Goal: Information Seeking & Learning: Learn about a topic

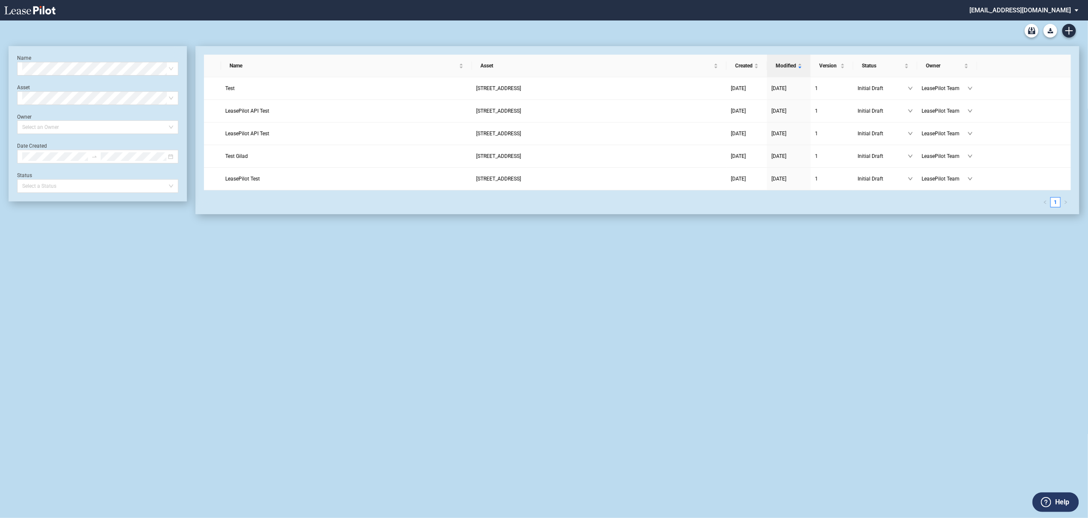
click at [1031, 9] on md-select "admin@leasepilot.co Super Admin Area Admin Area Settings Sign Out" at bounding box center [1027, 9] width 117 height 19
click at [1028, 21] on div "Super Admin Area" at bounding box center [1033, 23] width 47 height 9
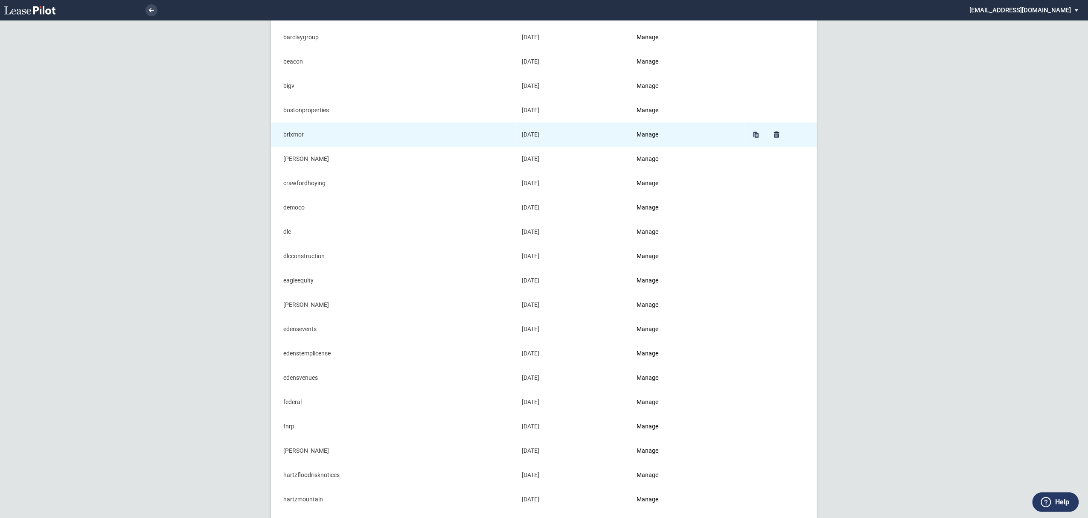
scroll to position [113, 0]
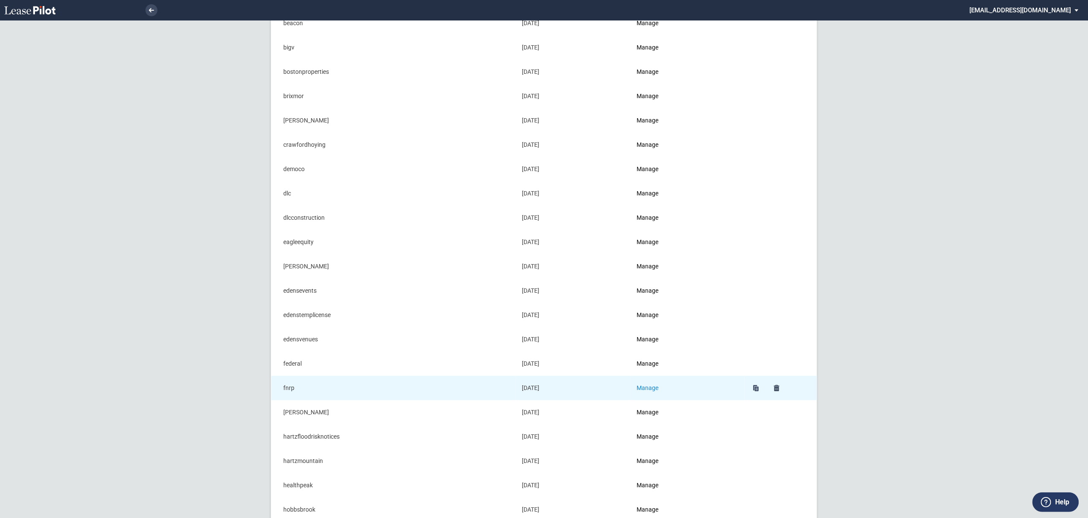
click at [654, 391] on link "Manage" at bounding box center [648, 387] width 22 height 7
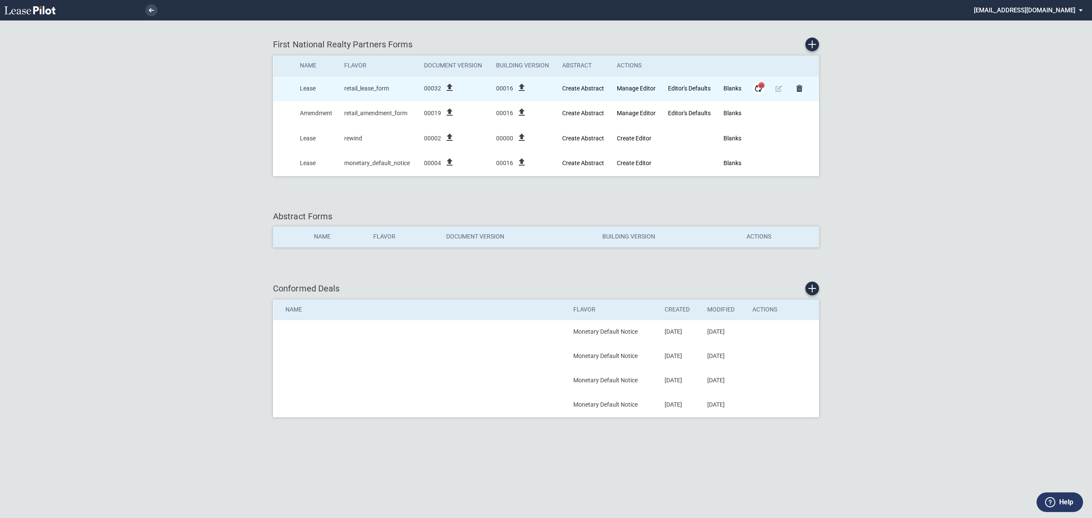
click at [763, 90] on md-icon "Form Updates" at bounding box center [758, 88] width 10 height 10
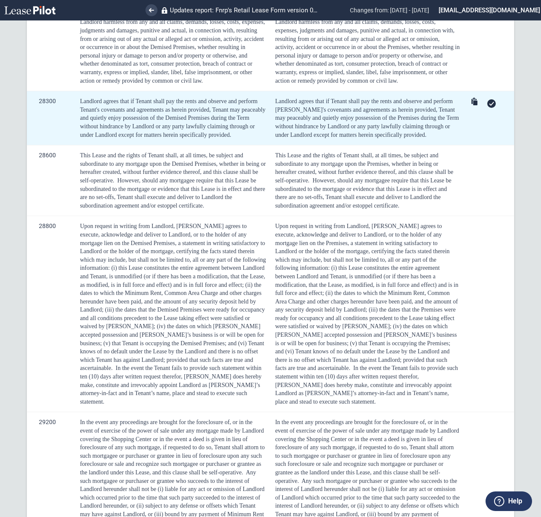
scroll to position [3438, 0]
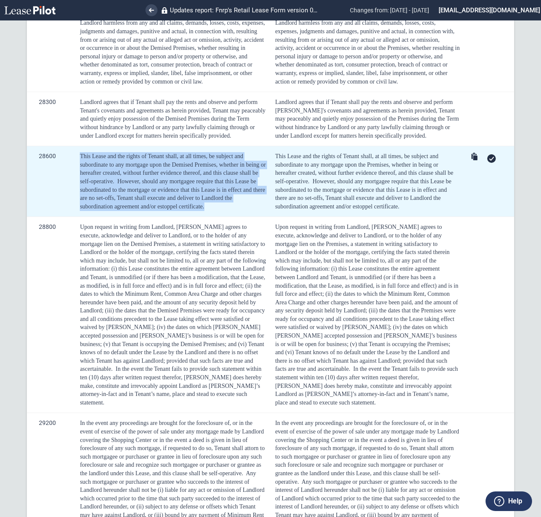
drag, startPoint x: 77, startPoint y: 168, endPoint x: 205, endPoint y: 217, distance: 137.2
click at [205, 217] on td "This Lease and the rights of Tenant shall, at all times, be subject and subordi…" at bounding box center [171, 181] width 195 height 71
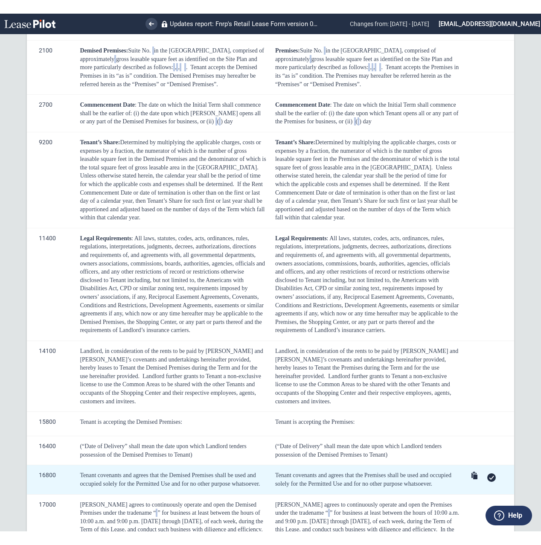
scroll to position [423, 0]
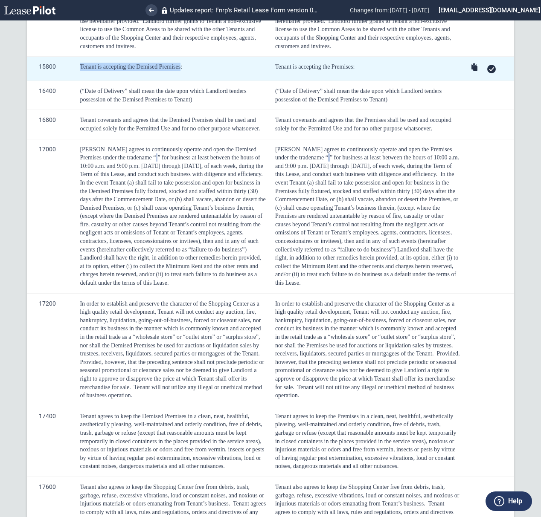
drag, startPoint x: 77, startPoint y: 76, endPoint x: 180, endPoint y: 79, distance: 102.9
click at [180, 79] on td "Tenant is accepting the Demised Premises:" at bounding box center [171, 69] width 195 height 24
copy span "Tenant is accepting the Demised Premises"
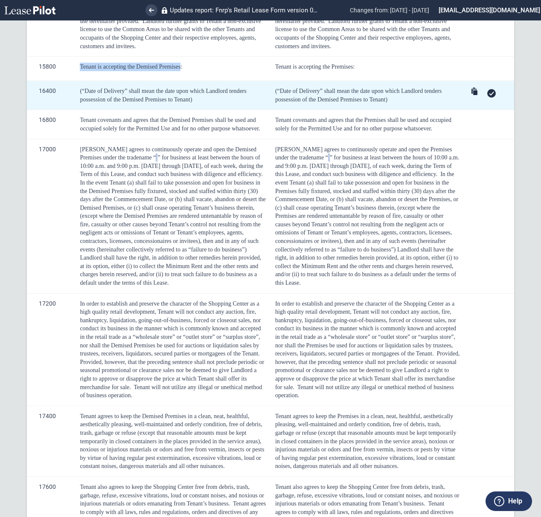
drag, startPoint x: 188, startPoint y: 108, endPoint x: 74, endPoint y: 104, distance: 113.5
click at [74, 104] on td "(“Date of Delivery” shall mean the date upon which Landlord tenders possession …" at bounding box center [171, 95] width 195 height 29
copy span "(“Date of Delivery” shall mean the date upon which Landlord tenders possession …"
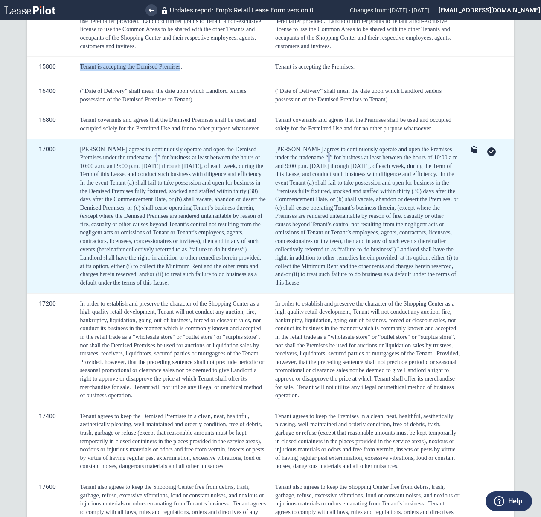
drag, startPoint x: 388, startPoint y: 111, endPoint x: 321, endPoint y: 157, distance: 81.3
click at [277, 96] on div "(“Date of Delivery” shall mean the date upon which Landlord tenders possession …" at bounding box center [367, 95] width 185 height 17
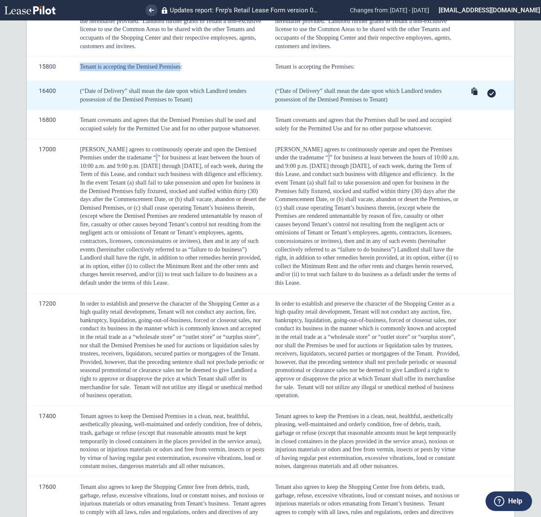
drag, startPoint x: 273, startPoint y: 99, endPoint x: 397, endPoint y: 109, distance: 123.7
click at [397, 104] on div "(“Date of Delivery” shall mean the date upon which Landlord tenders possession …" at bounding box center [367, 95] width 185 height 17
copy span "(“Date of Delivery” shall mean the date upon which Landlord tenders possession …"
drag, startPoint x: 82, startPoint y: 98, endPoint x: 125, endPoint y: 98, distance: 42.2
click at [125, 98] on span "(“Date of Delivery” shall mean the date upon which Landlord tenders possession …" at bounding box center [163, 95] width 166 height 15
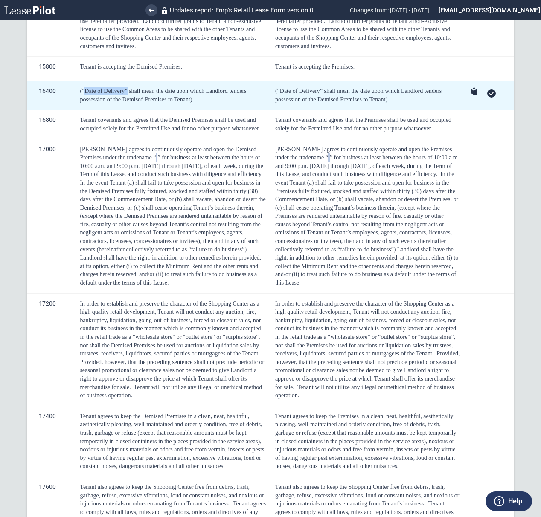
copy span "“Date of Delivery"
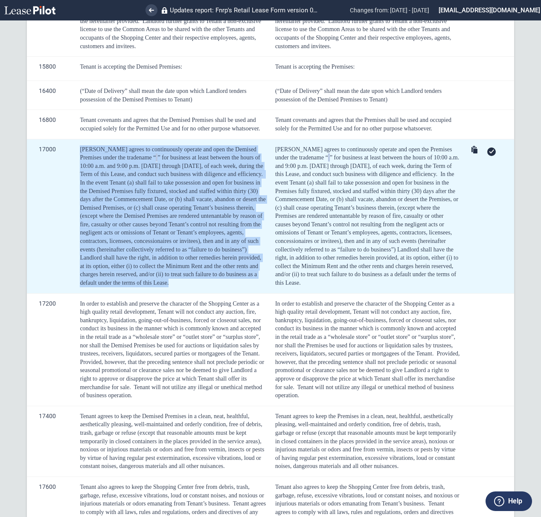
drag, startPoint x: 239, startPoint y: 292, endPoint x: 76, endPoint y: 156, distance: 213.0
click at [76, 156] on td "Tenant agrees to continuously operate and open the Demised Premises under the t…" at bounding box center [171, 216] width 195 height 154
copy div "Tenant agrees to continuously operate and open the Demised Premises under the t…"
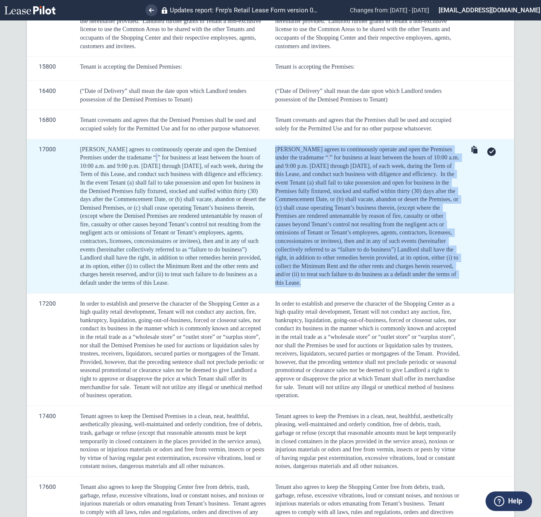
drag, startPoint x: 329, startPoint y: 294, endPoint x: 273, endPoint y: 161, distance: 144.4
click at [275, 161] on div "Tenant agrees to continuously operate and open the Premises under the tradename…" at bounding box center [367, 216] width 185 height 142
copy div "Tenant agrees to continuously operate and open the Premises under the tradename…"
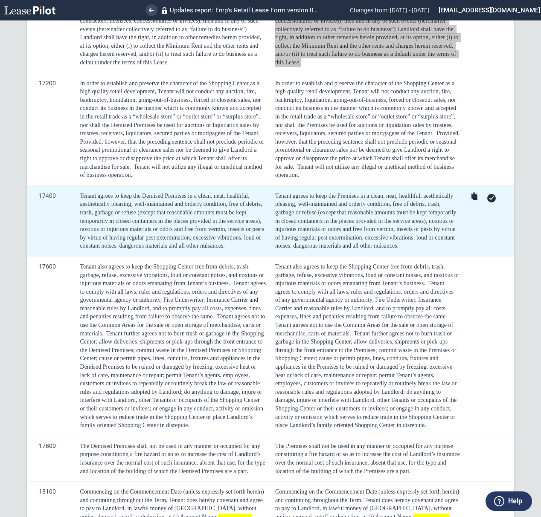
scroll to position [651, 0]
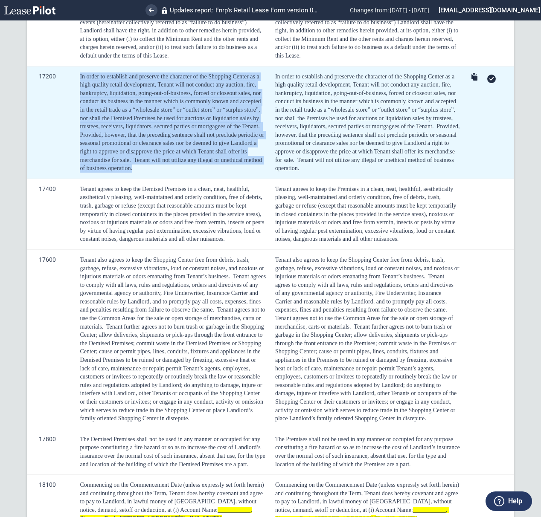
drag, startPoint x: 147, startPoint y: 183, endPoint x: 77, endPoint y: 84, distance: 121.1
click at [77, 84] on td "In order to establish and preserve the character of the Shopping Center as a hi…" at bounding box center [171, 122] width 195 height 113
copy div "In order to establish and preserve the character of the Shopping Center as a hi…"
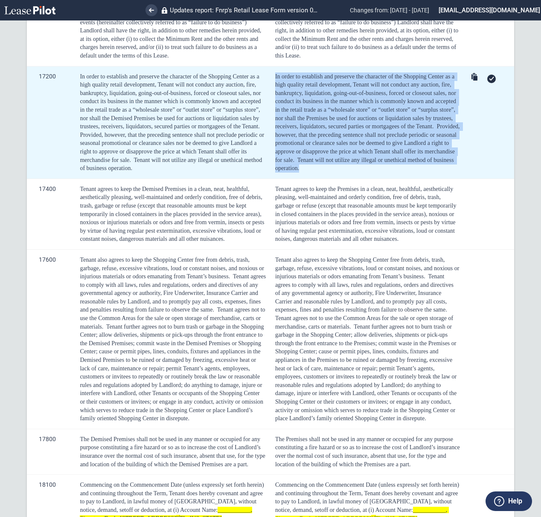
drag, startPoint x: 337, startPoint y: 179, endPoint x: 272, endPoint y: 82, distance: 116.7
click at [272, 82] on td "In order to establish and preserve the character of the Shopping Center as a hi…" at bounding box center [366, 122] width 194 height 113
copy div "In order to establish and preserve the character of the Shopping Center as a hi…"
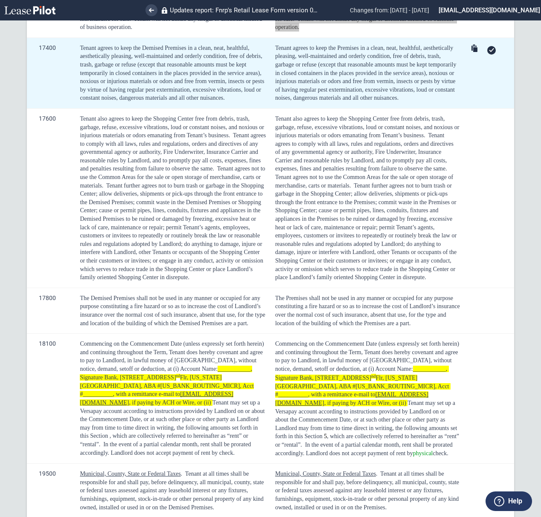
scroll to position [764, 0]
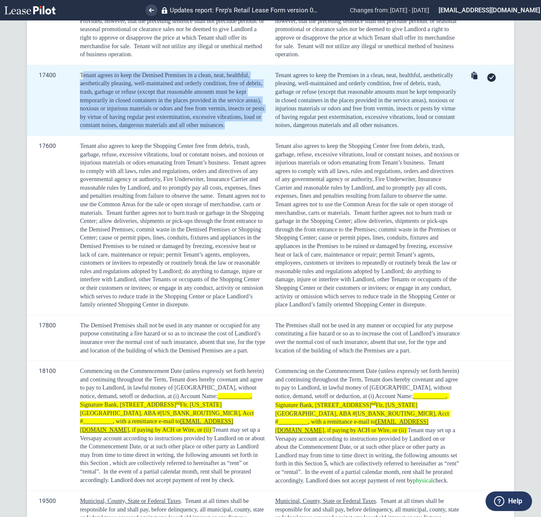
drag, startPoint x: 193, startPoint y: 131, endPoint x: 82, endPoint y: 88, distance: 119.5
click at [82, 88] on div "Tenant agrees to keep the Demised Premises in a clean, neat, healthful, aesthet…" at bounding box center [173, 100] width 186 height 58
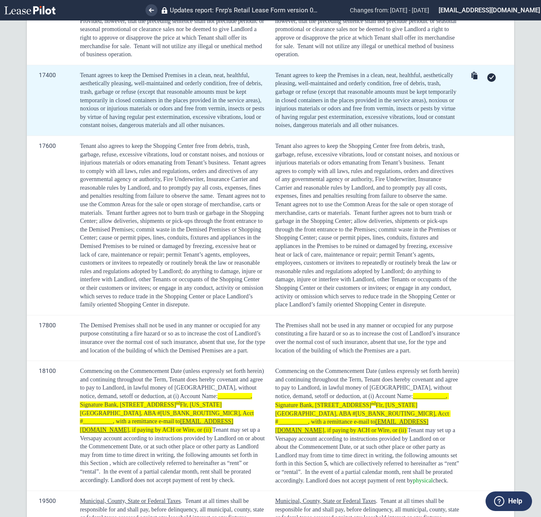
click at [77, 84] on td "Tenant agrees to keep the Demised Premises in a clean, neat, healthful, aesthet…" at bounding box center [171, 100] width 195 height 71
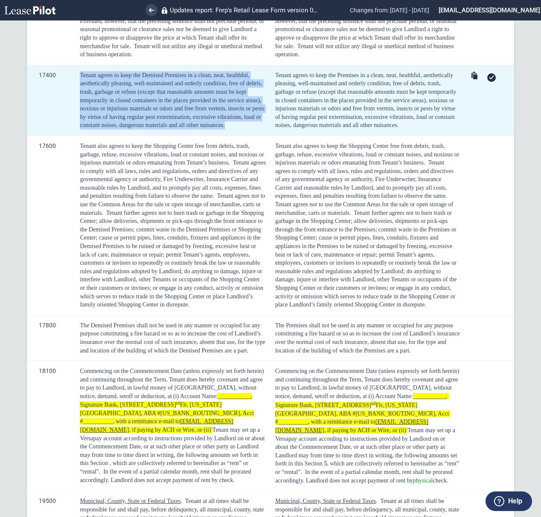
drag, startPoint x: 81, startPoint y: 84, endPoint x: 232, endPoint y: 137, distance: 160.5
click at [232, 130] on div "Tenant agrees to keep the Demised Premises in a clean, neat, healthful, aesthet…" at bounding box center [173, 100] width 186 height 58
copy span "Tenant agrees to keep the Demised Premises in a clean, neat, healthful, aesthet…"
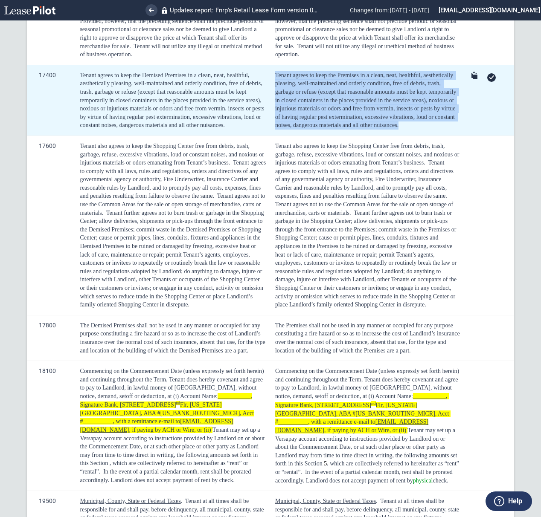
drag, startPoint x: 414, startPoint y: 136, endPoint x: 273, endPoint y: 87, distance: 148.9
click at [275, 87] on div "Tenant agrees to keep the Premises in a clean, neat, healthful, aesthetically p…" at bounding box center [367, 100] width 185 height 58
copy span "Tenant agrees to keep the Premises in a clean, neat, healthful, aesthetically p…"
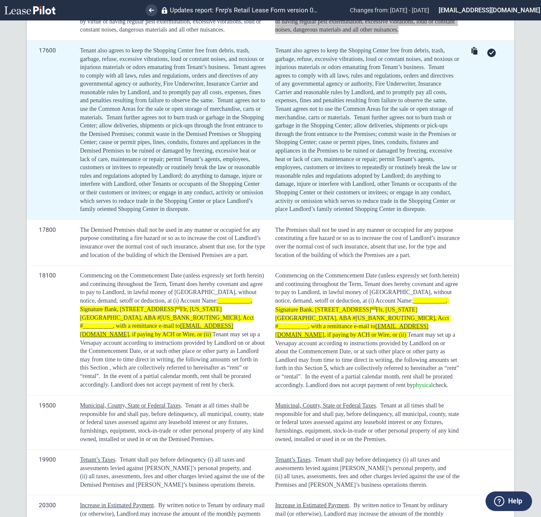
scroll to position [878, 0]
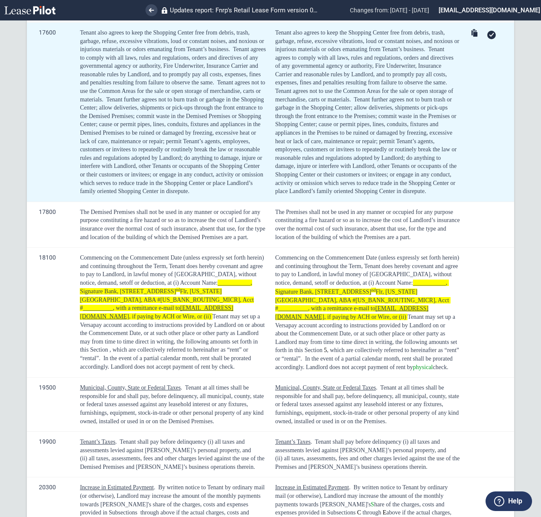
click at [234, 196] on div "Tenant also agrees to keep the Shopping Center free from debris, trash, garbage…" at bounding box center [173, 112] width 186 height 167
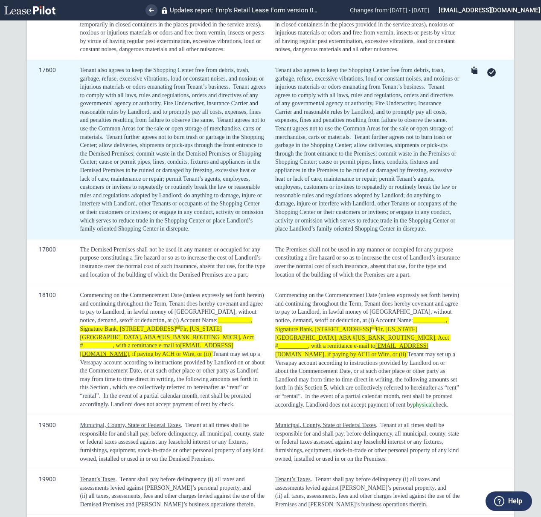
scroll to position [821, 0]
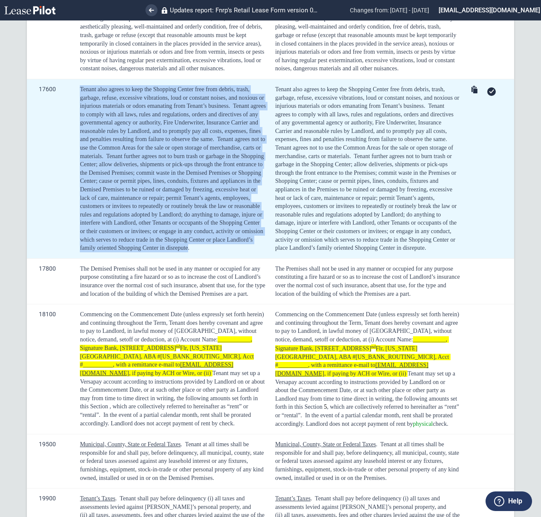
drag, startPoint x: 80, startPoint y: 99, endPoint x: 230, endPoint y: 257, distance: 217.0
click at [230, 253] on div "Tenant also agrees to keep the Shopping Center free from debris, trash, garbage…" at bounding box center [173, 168] width 186 height 167
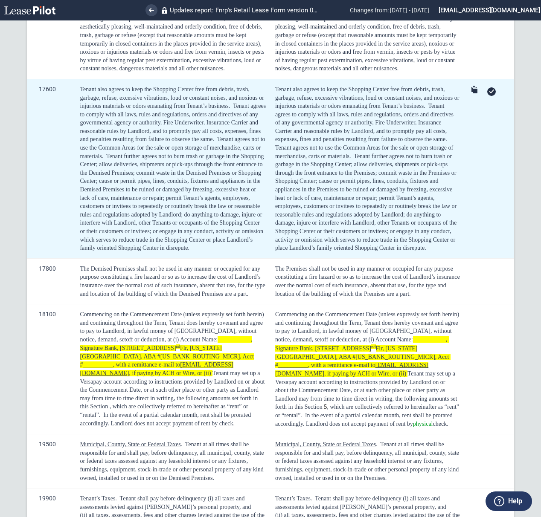
drag, startPoint x: 243, startPoint y: 261, endPoint x: 239, endPoint y: 258, distance: 5.5
click at [243, 253] on div "Tenant also agrees to keep the Shopping Center free from debris, trash, garbage…" at bounding box center [173, 168] width 186 height 167
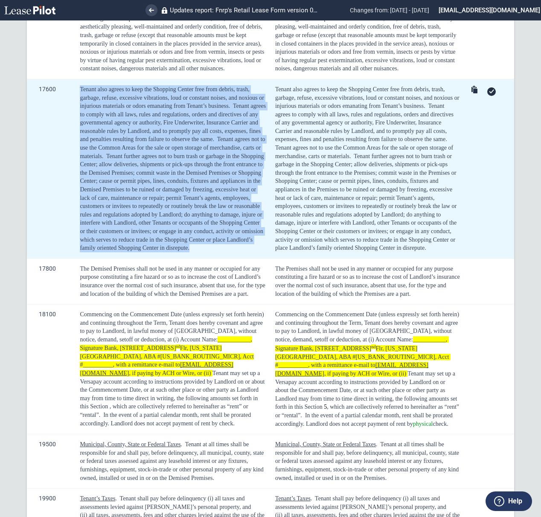
drag, startPoint x: 198, startPoint y: 243, endPoint x: 81, endPoint y: 100, distance: 184.9
click at [81, 100] on div "Tenant also agrees to keep the Shopping Center free from debris, trash, garbage…" at bounding box center [173, 168] width 186 height 167
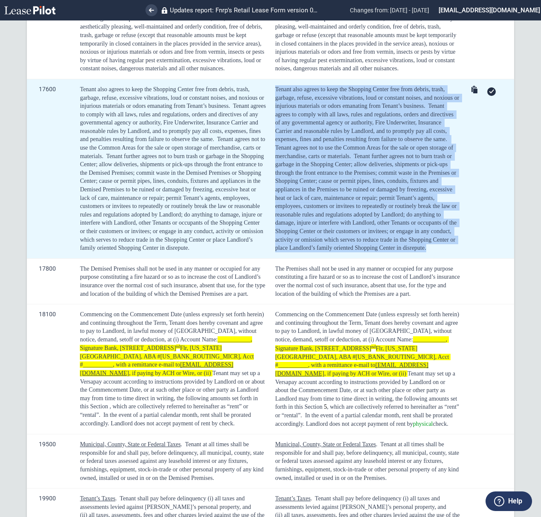
drag, startPoint x: 433, startPoint y: 260, endPoint x: 272, endPoint y: 98, distance: 229.0
click at [272, 98] on td "Tenant also agrees to keep the Shopping Center free from debris, trash, garbage…" at bounding box center [366, 169] width 194 height 180
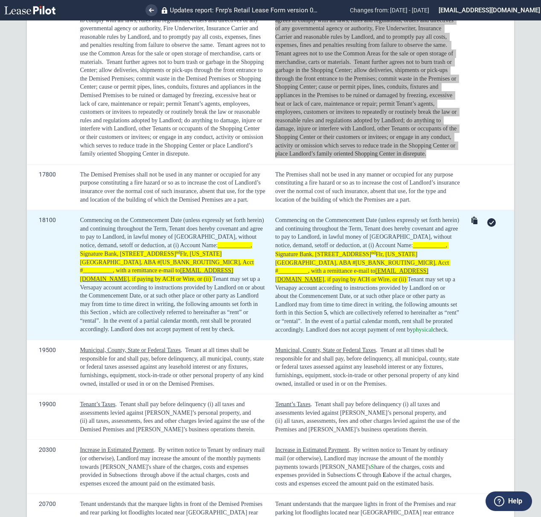
scroll to position [935, 0]
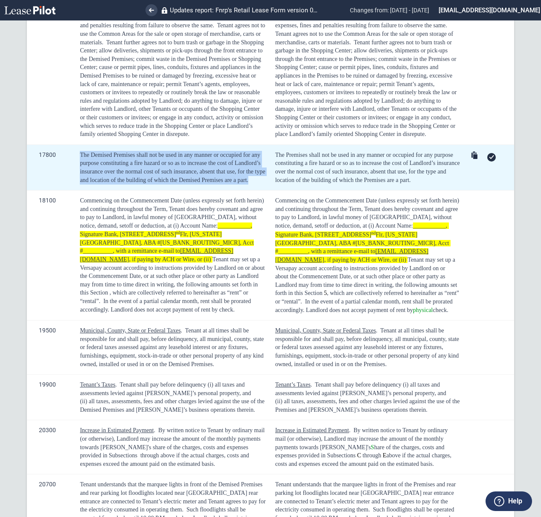
drag, startPoint x: 79, startPoint y: 165, endPoint x: 267, endPoint y: 188, distance: 188.7
click at [267, 188] on td "The Demised Premises shall not be used in any manner or occupied for any purpos…" at bounding box center [171, 168] width 195 height 46
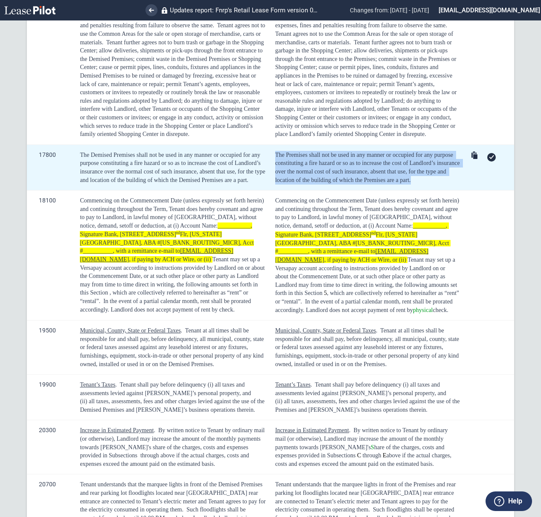
drag, startPoint x: 438, startPoint y: 190, endPoint x: 272, endPoint y: 167, distance: 167.5
click at [272, 167] on td "The Premises shall not be used in any manner or occupied for any purpose consti…" at bounding box center [366, 168] width 194 height 46
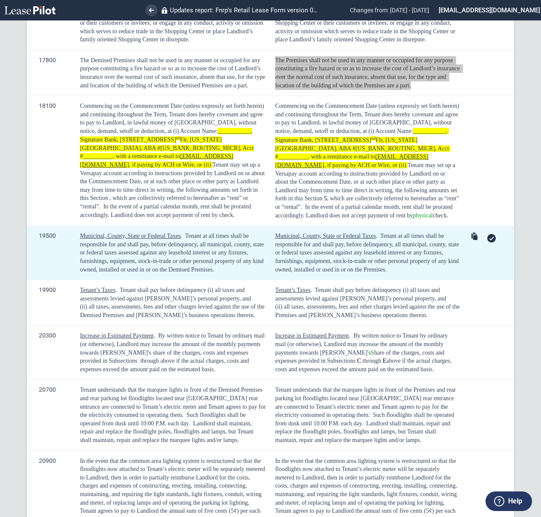
scroll to position [1049, 0]
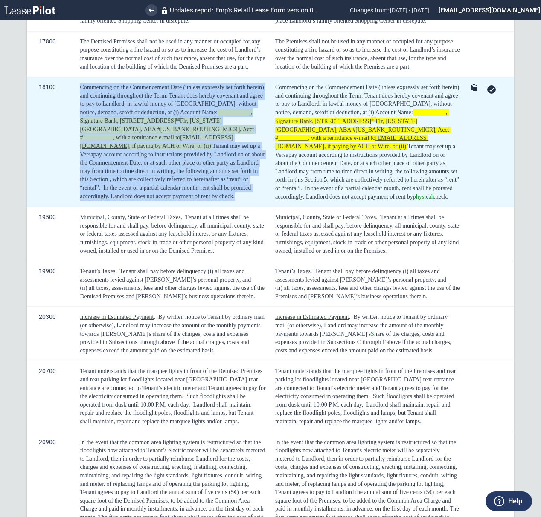
drag, startPoint x: 108, startPoint y: 205, endPoint x: 77, endPoint y: 93, distance: 116.4
click at [77, 93] on td "Commencing on the Commencement Date (unless expressly set forth herein) and con…" at bounding box center [171, 142] width 195 height 130
drag, startPoint x: 322, startPoint y: 209, endPoint x: 272, endPoint y: 95, distance: 124.7
click at [272, 95] on td "Commencing on the Commencement Date (unless expressly set forth herein) and con…" at bounding box center [366, 142] width 194 height 130
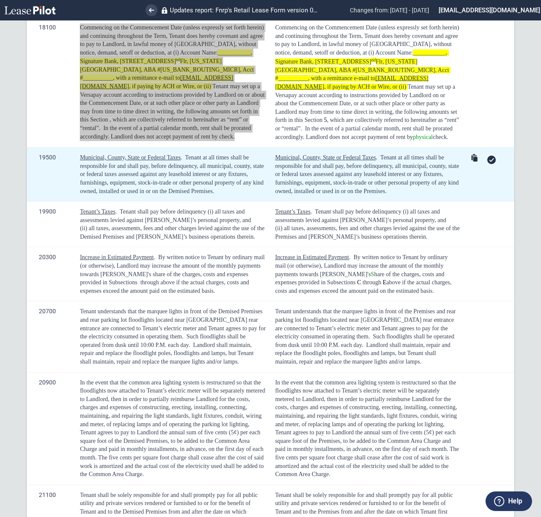
scroll to position [1162, 0]
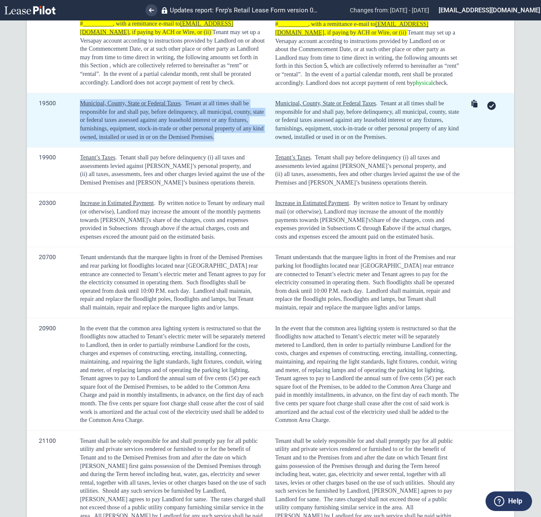
drag, startPoint x: 217, startPoint y: 145, endPoint x: 76, endPoint y: 111, distance: 144.9
click at [76, 111] on td "Municipal, County, State or Federal Taxes . Tenant at all times shall be respon…" at bounding box center [171, 120] width 195 height 54
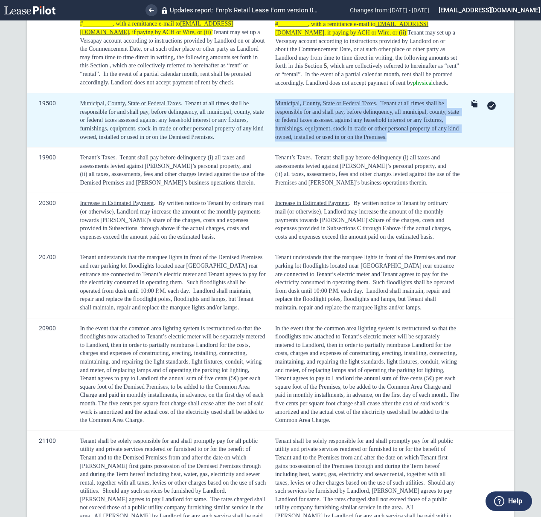
drag, startPoint x: 406, startPoint y: 151, endPoint x: 270, endPoint y: 116, distance: 139.9
click at [270, 116] on td "Municipal, County, State or Federal Taxes . Tenant at all times shall be respon…" at bounding box center [366, 120] width 194 height 54
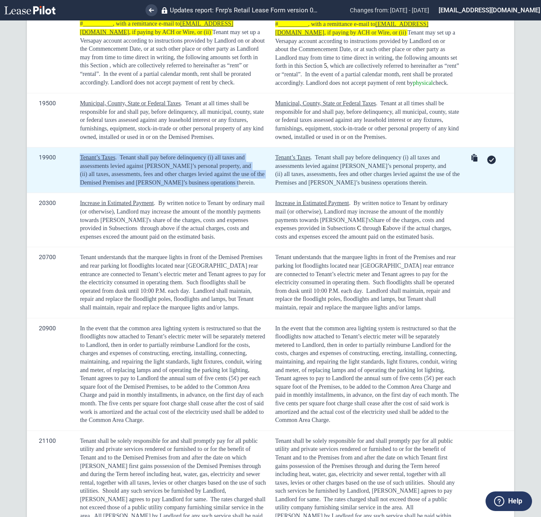
drag, startPoint x: 206, startPoint y: 200, endPoint x: 70, endPoint y: 171, distance: 138.7
click at [70, 171] on tr "19900 Tenant’s Taxes . Tenant shall pay before delinquency (i) all taxes and as…" at bounding box center [270, 171] width 487 height 46
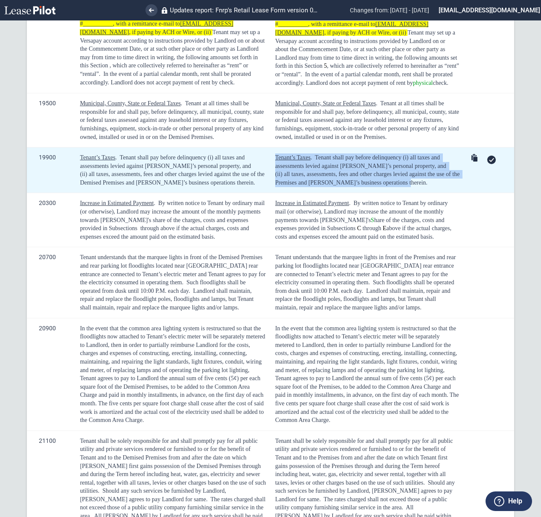
drag, startPoint x: 311, startPoint y: 180, endPoint x: 275, endPoint y: 169, distance: 37.7
click at [275, 169] on div "Tenant’s Taxes . Tenant shall pay before delinquency (i) all taxes and assessme…" at bounding box center [367, 170] width 185 height 33
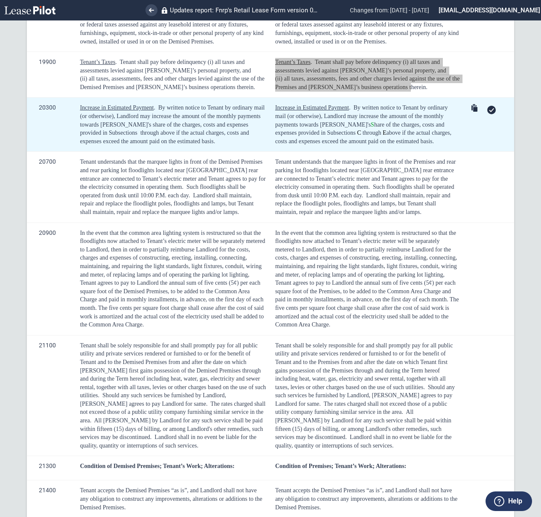
scroll to position [1276, 0]
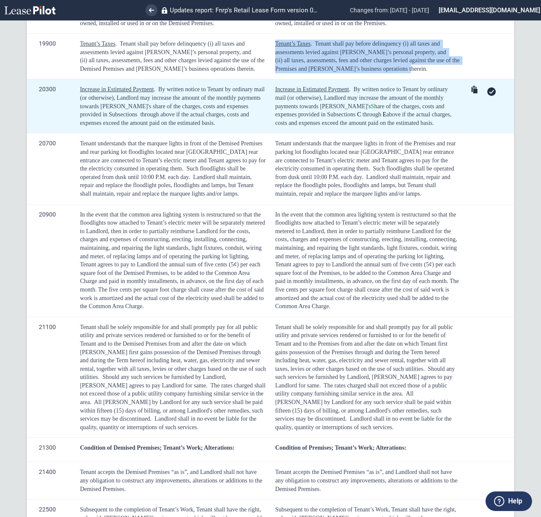
drag, startPoint x: 185, startPoint y: 137, endPoint x: 65, endPoint y: 111, distance: 122.7
click at [65, 111] on tr "20300 Increase in Estimated Payment . By written notice to Tenant by ordinary m…" at bounding box center [270, 106] width 487 height 54
drag, startPoint x: 415, startPoint y: 135, endPoint x: 270, endPoint y: 101, distance: 148.6
click at [270, 101] on td "Increase in Estimated Payment . By written notice to Tenant by ordinary mail (o…" at bounding box center [366, 106] width 194 height 54
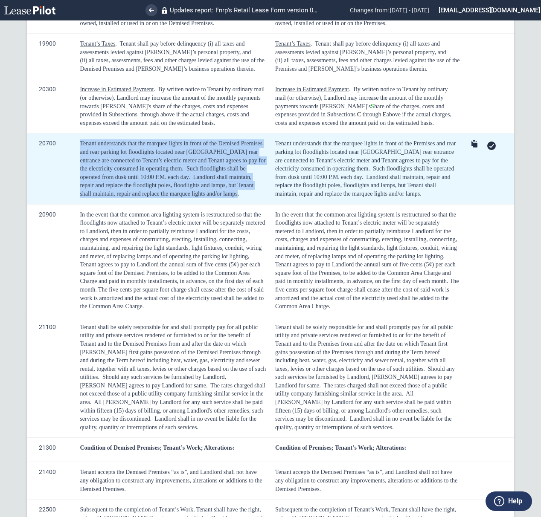
drag, startPoint x: 201, startPoint y: 205, endPoint x: 76, endPoint y: 148, distance: 137.1
click at [76, 148] on td "Tenant understands that the marquee lights in front of the Demised Premises and…" at bounding box center [171, 169] width 195 height 71
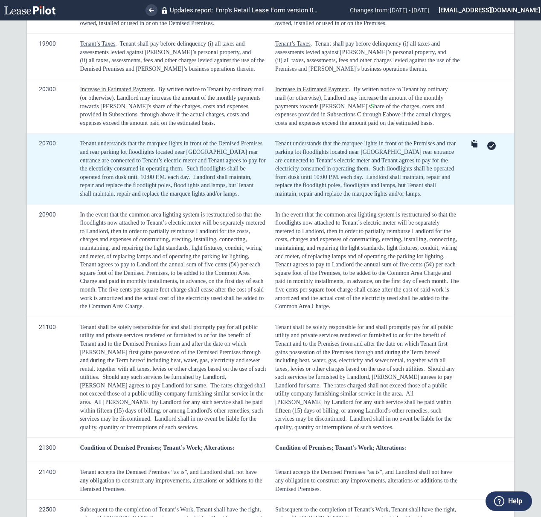
click at [388, 198] on div "Tenant understands that the marquee lights in front of the Premises and rear pa…" at bounding box center [367, 168] width 185 height 58
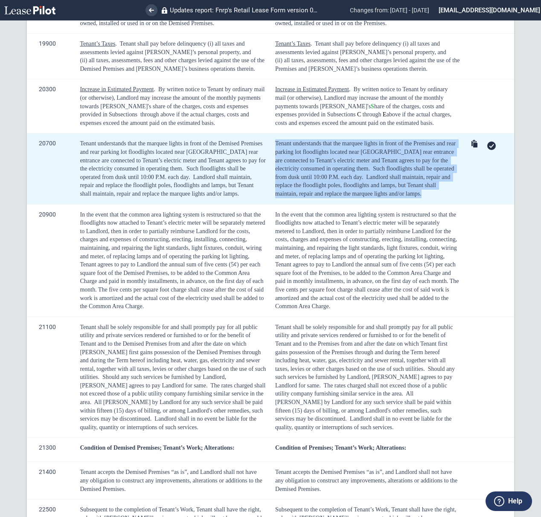
drag, startPoint x: 388, startPoint y: 204, endPoint x: 273, endPoint y: 154, distance: 125.0
click at [275, 154] on div "Tenant understands that the marquee lights in front of the Premises and rear pa…" at bounding box center [367, 168] width 185 height 58
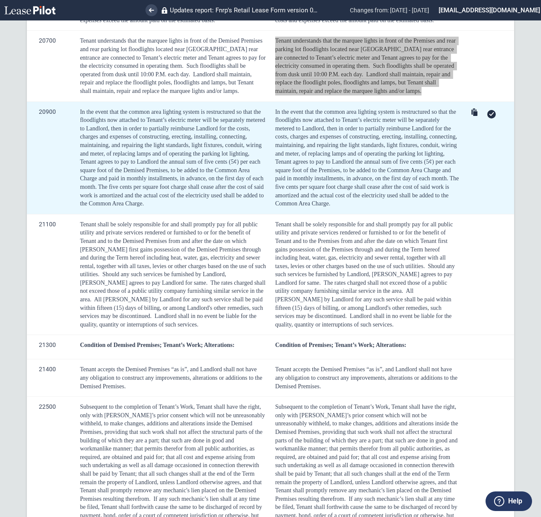
scroll to position [1390, 0]
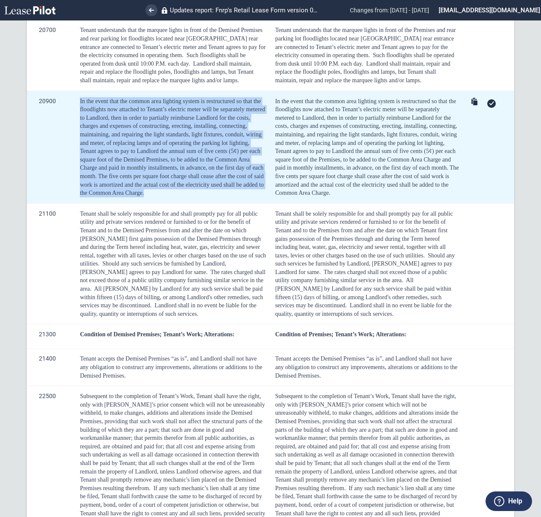
drag, startPoint x: 149, startPoint y: 205, endPoint x: 74, endPoint y: 115, distance: 116.9
click at [74, 115] on td "In the event that the common area lighting system is restructured so that the f…" at bounding box center [171, 147] width 195 height 113
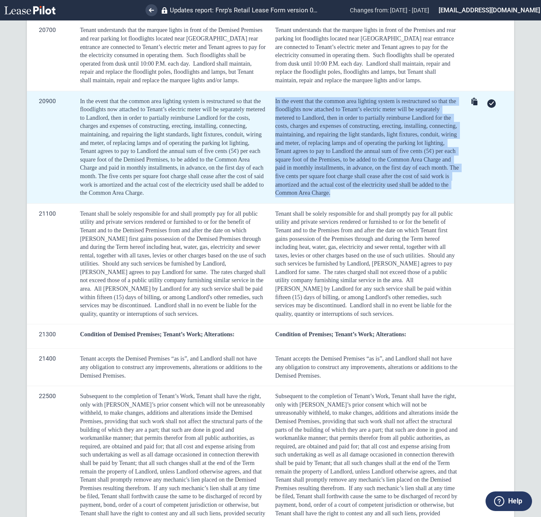
drag, startPoint x: 342, startPoint y: 207, endPoint x: 272, endPoint y: 112, distance: 118.7
click at [272, 112] on td "In the event that the common area lighting system is restructured so that the f…" at bounding box center [366, 147] width 194 height 113
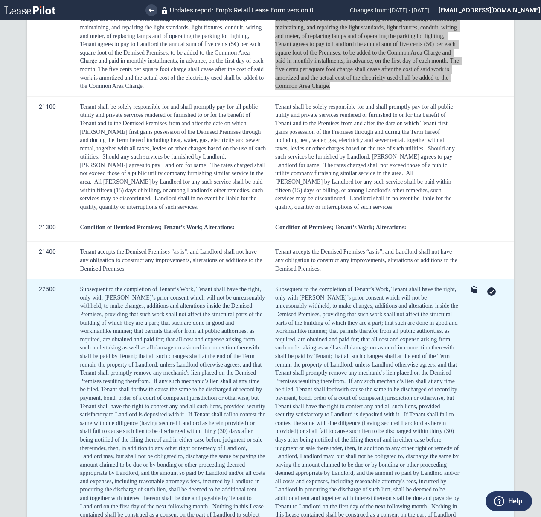
scroll to position [1504, 0]
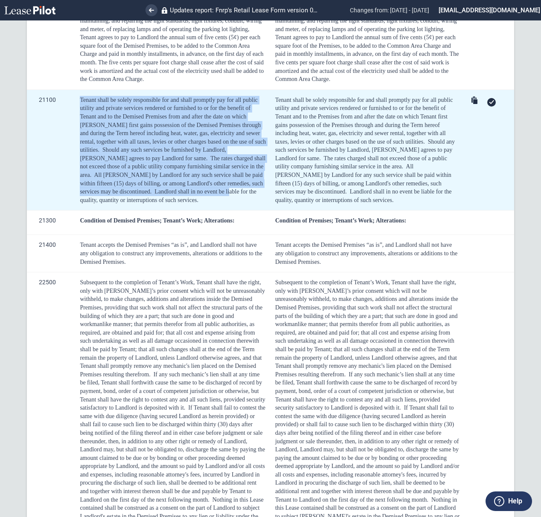
drag, startPoint x: 130, startPoint y: 207, endPoint x: 79, endPoint y: 114, distance: 106.2
click at [79, 114] on td "Tenant shall be solely responsible for and shall promptly pay for all public ut…" at bounding box center [171, 150] width 195 height 121
drag, startPoint x: 122, startPoint y: 212, endPoint x: 79, endPoint y: 109, distance: 111.1
click at [80, 109] on div "Tenant shall be solely responsible for and shall promptly pay for all public ut…" at bounding box center [173, 150] width 186 height 109
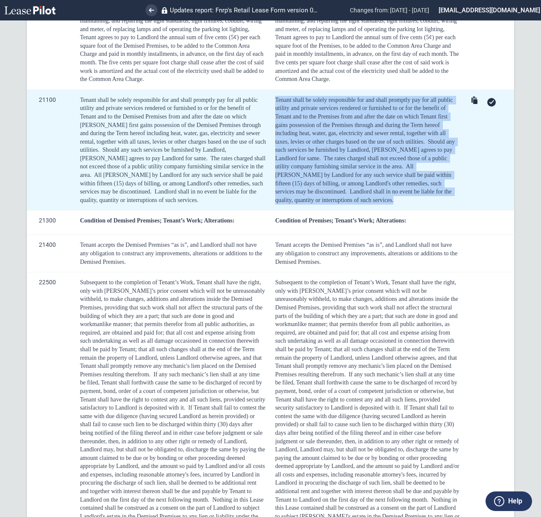
drag, startPoint x: 456, startPoint y: 205, endPoint x: 273, endPoint y: 113, distance: 205.1
click at [273, 113] on td "Tenant shall be solely responsible for and shall promptly pay for all public ut…" at bounding box center [366, 150] width 194 height 121
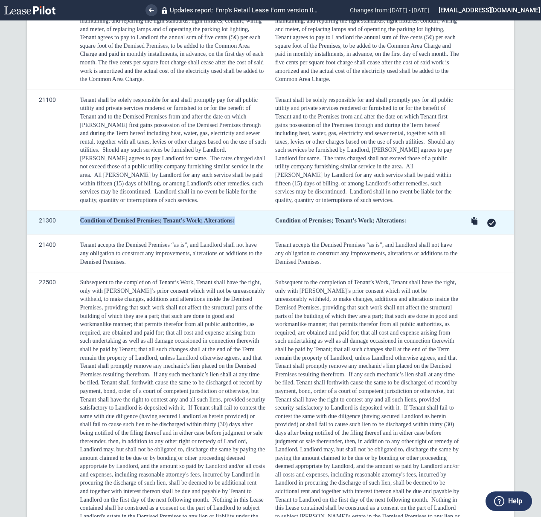
drag, startPoint x: 80, startPoint y: 231, endPoint x: 241, endPoint y: 232, distance: 160.8
click at [241, 225] on div "Condition of Demised Premises; Tenant’s Work; Alterations:" at bounding box center [173, 221] width 186 height 9
drag, startPoint x: 445, startPoint y: 234, endPoint x: 268, endPoint y: 231, distance: 176.2
click at [269, 231] on td "Condition of Premises; Tenant’s Work; Alterations:" at bounding box center [366, 223] width 194 height 24
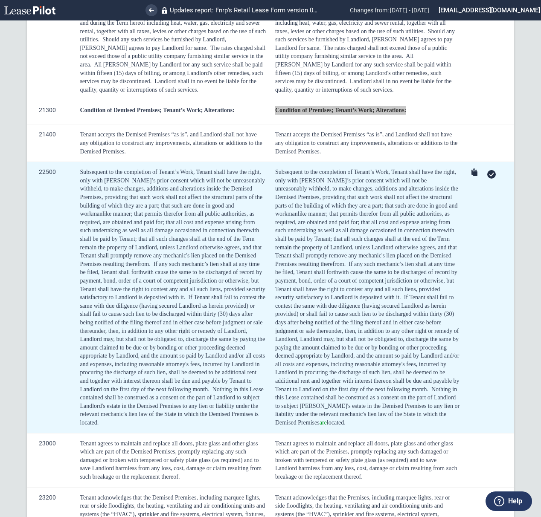
scroll to position [1674, 0]
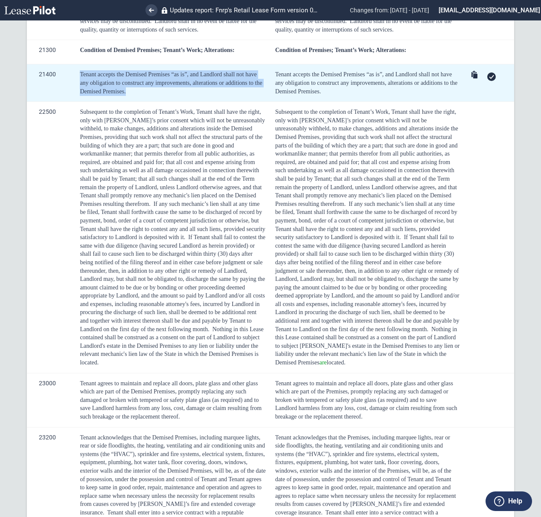
drag, startPoint x: 131, startPoint y: 108, endPoint x: 70, endPoint y: 90, distance: 64.0
click at [70, 90] on tr "21400 Tenant accepts the Demised Premises “as is”, and Landlord shall not have …" at bounding box center [270, 83] width 487 height 38
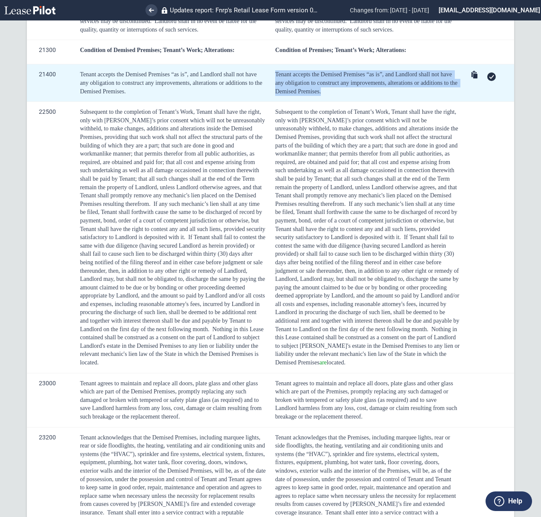
drag, startPoint x: 331, startPoint y: 107, endPoint x: 273, endPoint y: 86, distance: 61.5
click at [275, 86] on div "Tenant accepts the Demised Premises “as is”, and Landlord shall not have any ob…" at bounding box center [367, 82] width 185 height 25
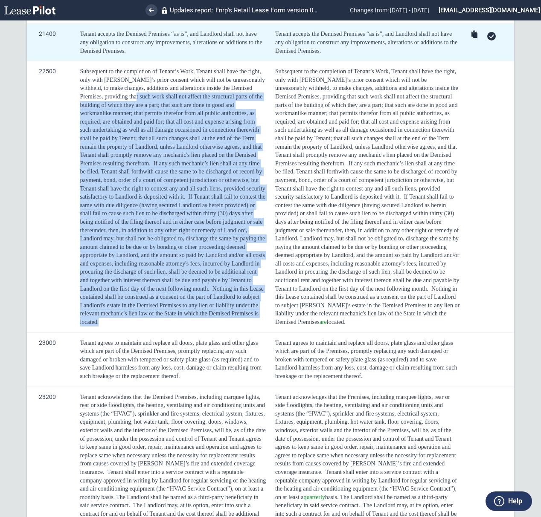
scroll to position [1560, 0]
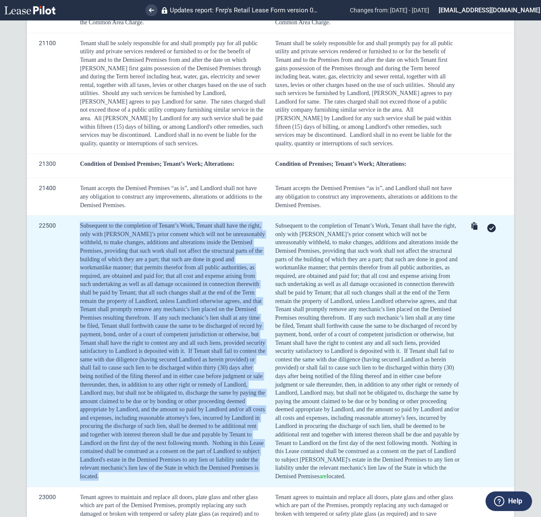
drag, startPoint x: 128, startPoint y: 262, endPoint x: 78, endPoint y: 238, distance: 55.9
click at [77, 238] on td "Subsequent to the completion of Tenant’s Work, Tenant shall have the right, onl…" at bounding box center [171, 351] width 195 height 271
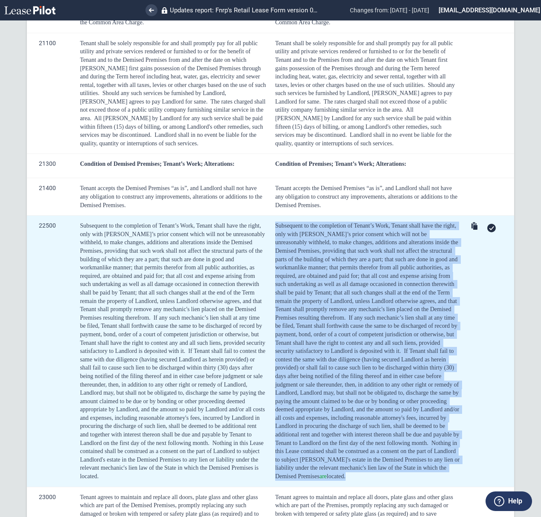
drag, startPoint x: 357, startPoint y: 486, endPoint x: 273, endPoint y: 236, distance: 263.7
click at [275, 236] on div "Subsequent to the completion of Tenant’s Work, Tenant shall have the right, onl…" at bounding box center [367, 351] width 185 height 259
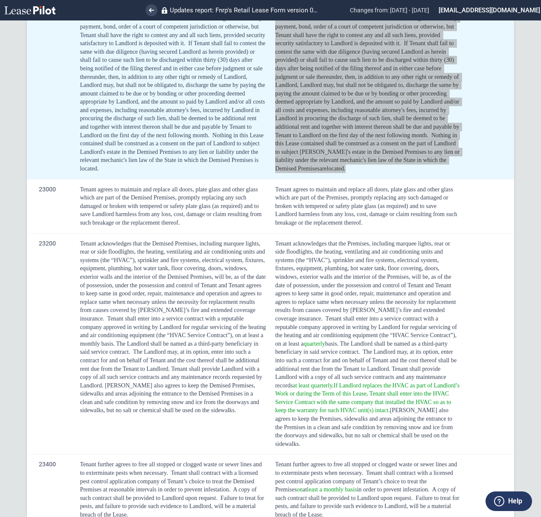
scroll to position [1902, 0]
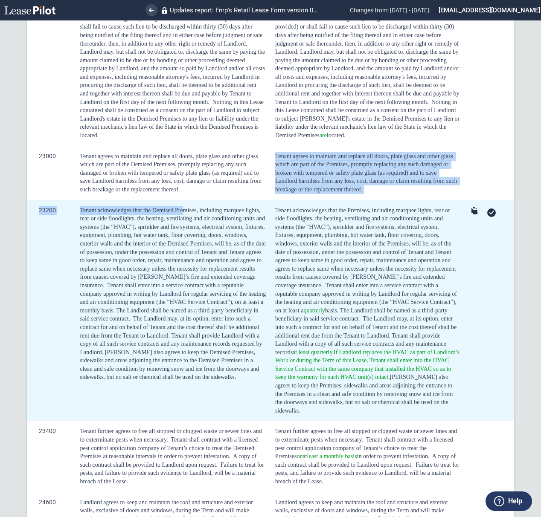
click at [154, 213] on td "Tenant acknowledges that the Demised Premises, including marquee lights, rear o…" at bounding box center [171, 310] width 195 height 221
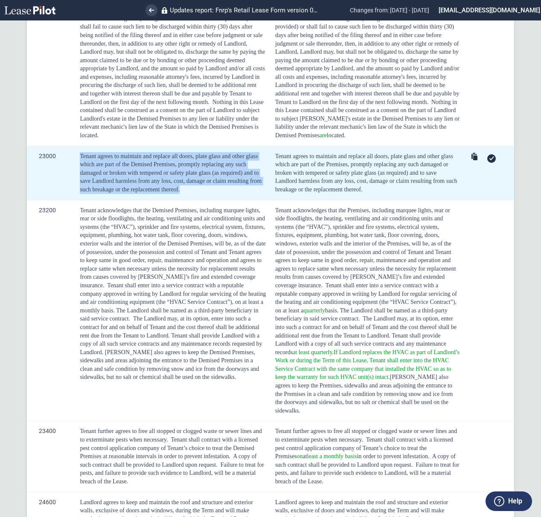
drag, startPoint x: 179, startPoint y: 204, endPoint x: 75, endPoint y: 168, distance: 110.1
click at [75, 168] on td "Tenant agrees to maintain and replace all doors, plate glass and other glass wh…" at bounding box center [171, 173] width 195 height 54
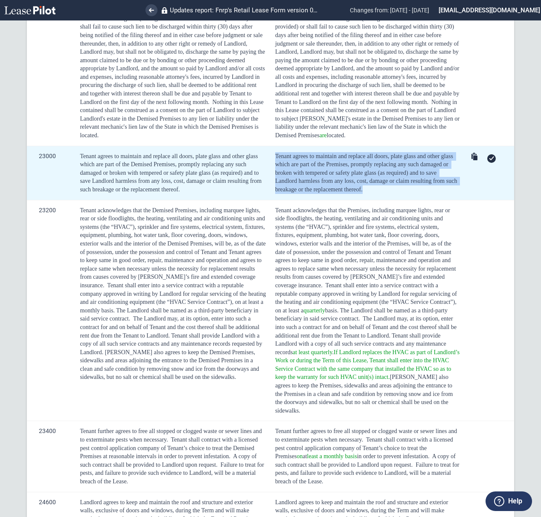
drag, startPoint x: 370, startPoint y: 204, endPoint x: 269, endPoint y: 166, distance: 108.5
click at [269, 166] on td "Tenant agrees to maintain and replace all doors, plate glass and other glass wh…" at bounding box center [366, 173] width 194 height 54
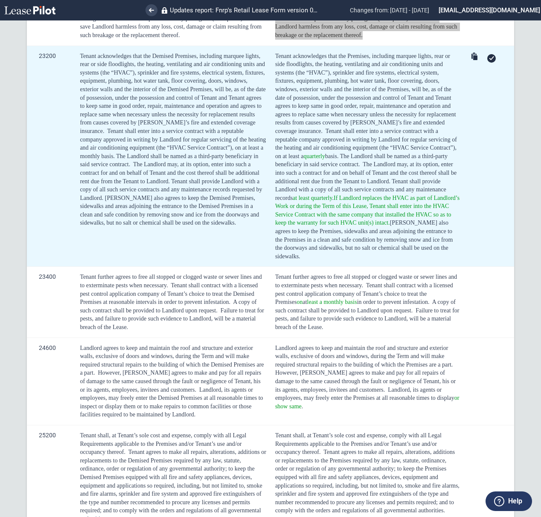
scroll to position [2072, 0]
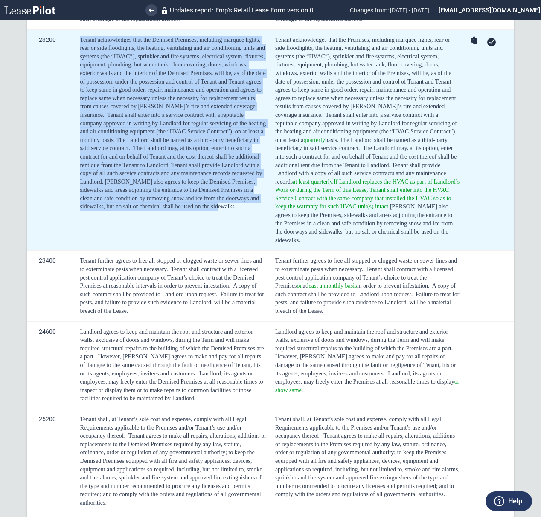
drag, startPoint x: 118, startPoint y: 224, endPoint x: 73, endPoint y: 54, distance: 175.6
click at [74, 54] on td "Tenant acknowledges that the Demised Premises, including marquee lights, rear o…" at bounding box center [171, 139] width 195 height 221
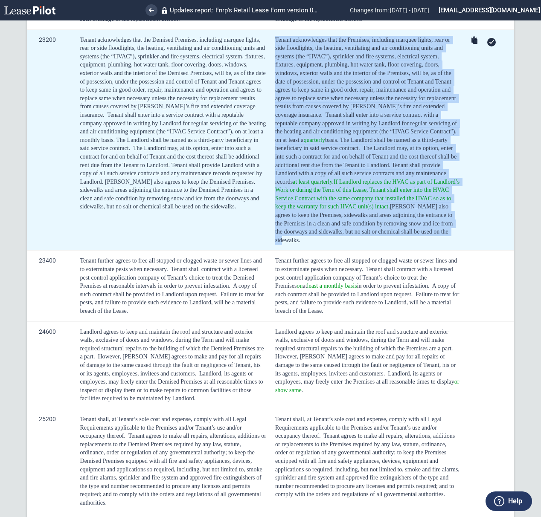
drag, startPoint x: 318, startPoint y: 248, endPoint x: 273, endPoint y: 52, distance: 201.8
click at [275, 52] on div "Tenant acknowledges that the Premises, including marquee lights, rear or side f…" at bounding box center [367, 140] width 185 height 209
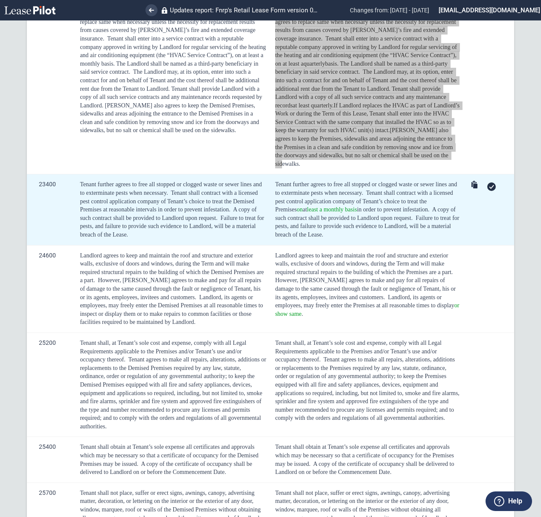
scroll to position [2186, 0]
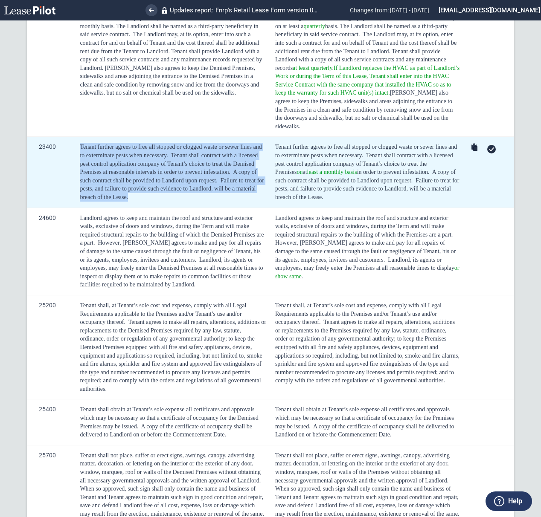
drag, startPoint x: 137, startPoint y: 213, endPoint x: 79, endPoint y: 152, distance: 84.2
click at [79, 152] on td "Tenant further agrees to free all stopped or clogged waste or sewer lines and t…" at bounding box center [171, 172] width 195 height 71
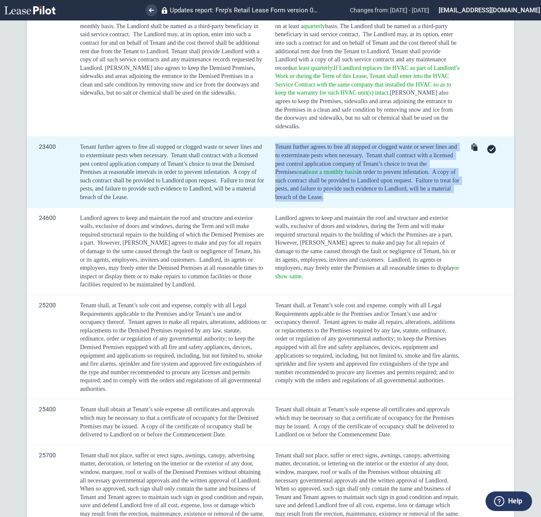
drag, startPoint x: 327, startPoint y: 208, endPoint x: 273, endPoint y: 155, distance: 75.1
click at [275, 155] on div "Tenant further agrees to free all stopped or clogged waste or sewer lines and t…" at bounding box center [367, 172] width 185 height 58
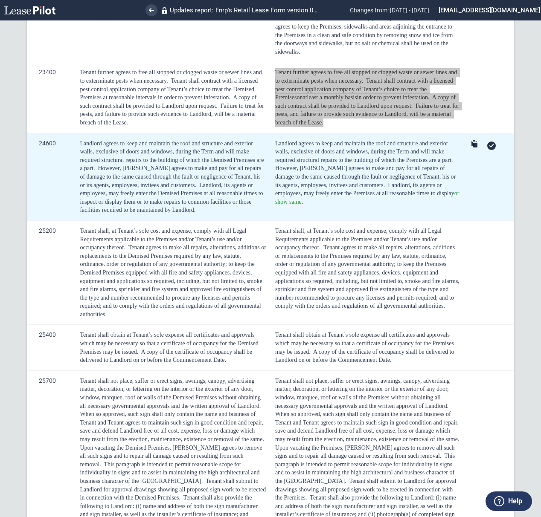
scroll to position [2243, 0]
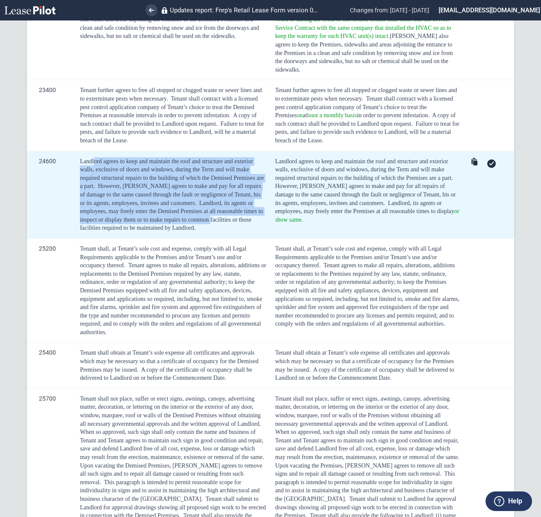
drag, startPoint x: 185, startPoint y: 236, endPoint x: 94, endPoint y: 171, distance: 111.0
click at [94, 171] on div "Landlord agrees to keep and maintain the roof and structure and exterior walls,…" at bounding box center [173, 194] width 186 height 75
click at [166, 229] on span "Landlord, its agents or employees, may freely enter the Demised Premises at all…" at bounding box center [171, 216] width 183 height 32
drag, startPoint x: 177, startPoint y: 240, endPoint x: 79, endPoint y: 177, distance: 116.2
click at [80, 177] on div "Landlord agrees to keep and maintain the roof and structure and exterior walls,…" at bounding box center [173, 194] width 186 height 75
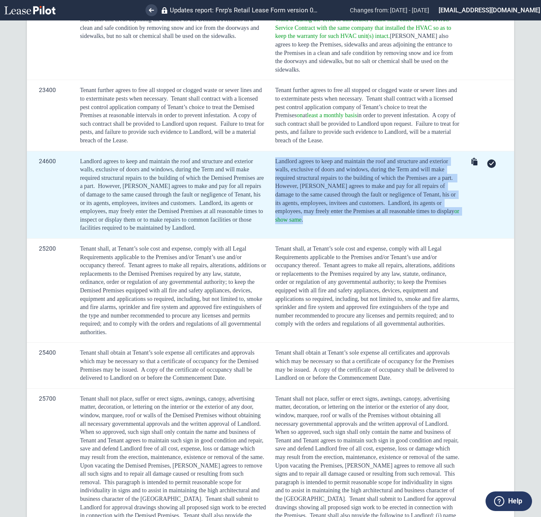
drag, startPoint x: 458, startPoint y: 226, endPoint x: 273, endPoint y: 173, distance: 192.3
click at [273, 173] on td "Landlord agrees to keep and maintain the roof and structure and exterior walls,…" at bounding box center [366, 194] width 194 height 87
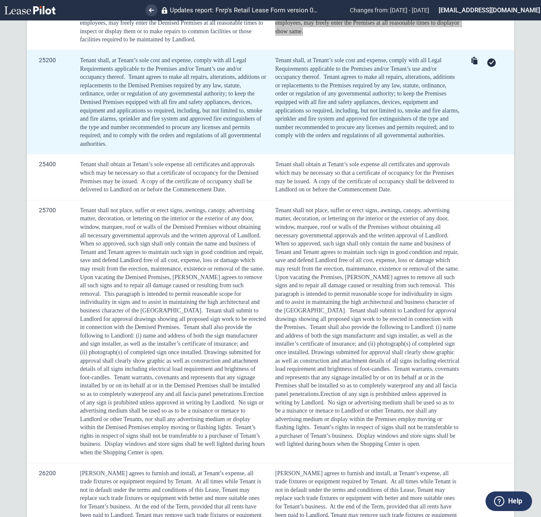
scroll to position [2414, 0]
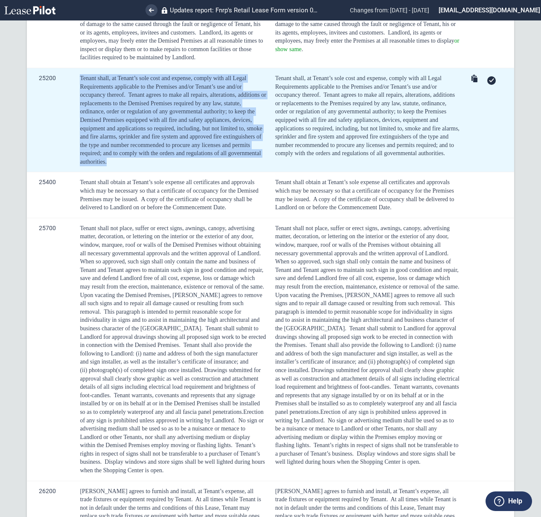
drag, startPoint x: 111, startPoint y: 173, endPoint x: 70, endPoint y: 90, distance: 92.1
click at [70, 90] on tr "25200 Tenant shall, at Tenant’s sole cost and expense, comply with all Legal Re…" at bounding box center [270, 120] width 487 height 105
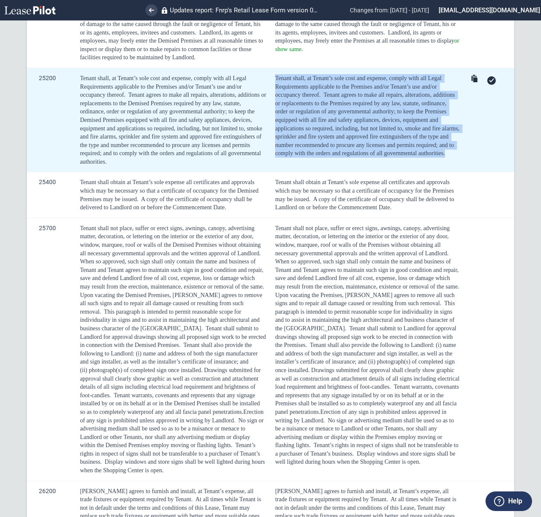
drag, startPoint x: 301, startPoint y: 176, endPoint x: 275, endPoint y: 93, distance: 87.2
click at [275, 93] on div "Tenant shall, at Tenant’s sole cost and expense, comply with all Legal Requirem…" at bounding box center [367, 116] width 185 height 84
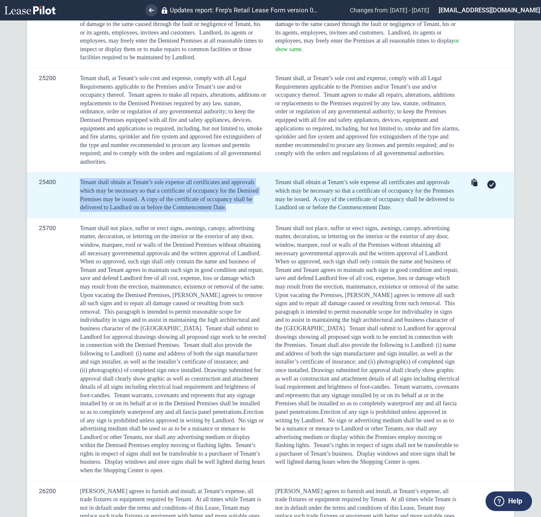
drag, startPoint x: 190, startPoint y: 214, endPoint x: 70, endPoint y: 194, distance: 121.5
click at [70, 194] on tr "25400 Tenant shall obtain at Tenant’s sole expense all certificates and approva…" at bounding box center [270, 195] width 487 height 46
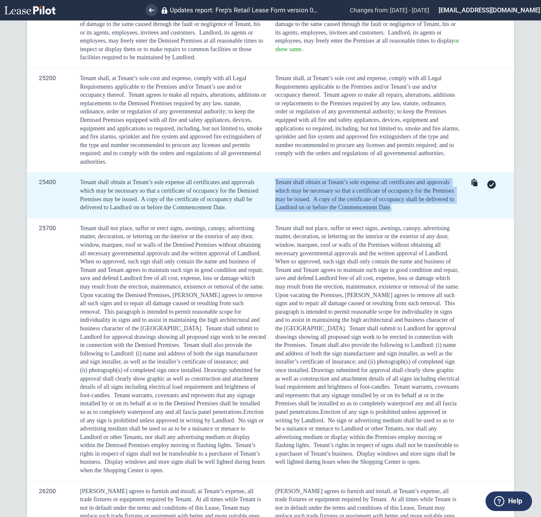
drag, startPoint x: 280, startPoint y: 195, endPoint x: 400, endPoint y: 219, distance: 122.2
click at [400, 218] on td "Tenant shall obtain at Tenant’s sole expense all certificates and approvals whi…" at bounding box center [366, 195] width 194 height 46
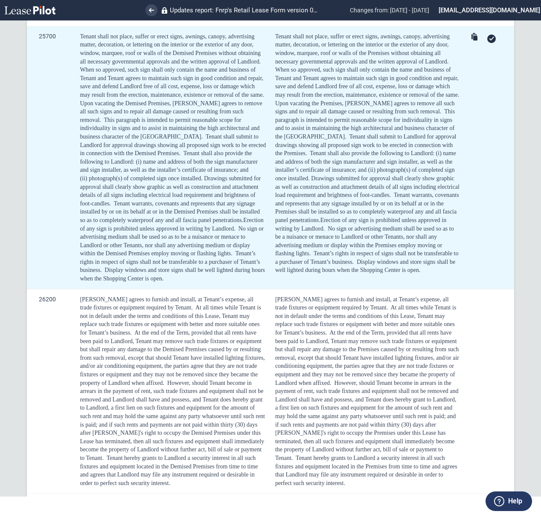
scroll to position [2584, 0]
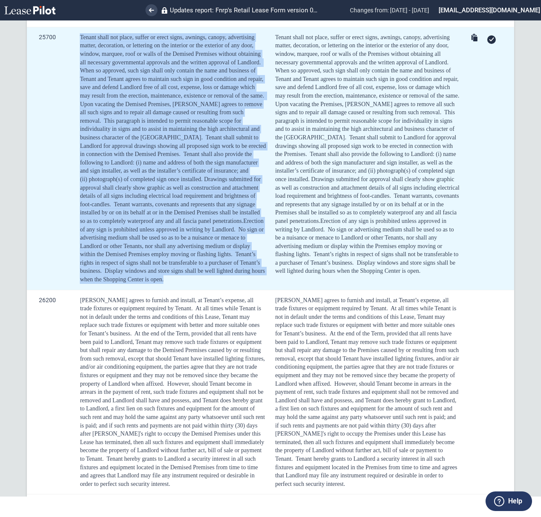
drag, startPoint x: 206, startPoint y: 294, endPoint x: 75, endPoint y: 51, distance: 276.0
click at [75, 51] on td "Tenant shall not place, suffer or erect signs, awnings, canopy, advertising mat…" at bounding box center [171, 158] width 195 height 263
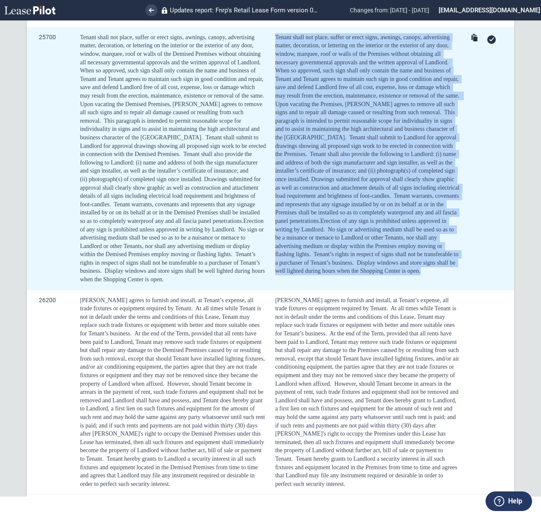
drag, startPoint x: 431, startPoint y: 289, endPoint x: 267, endPoint y: 42, distance: 296.7
click at [269, 42] on td "Tenant shall not place, suffer or erect signs, awnings, canopy, advertising mat…" at bounding box center [366, 158] width 194 height 263
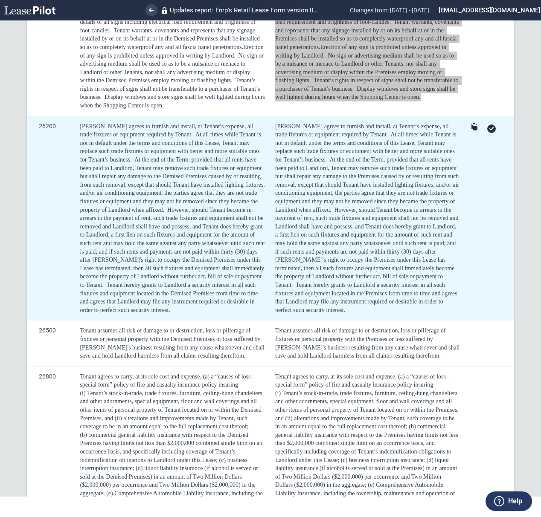
scroll to position [2812, 0]
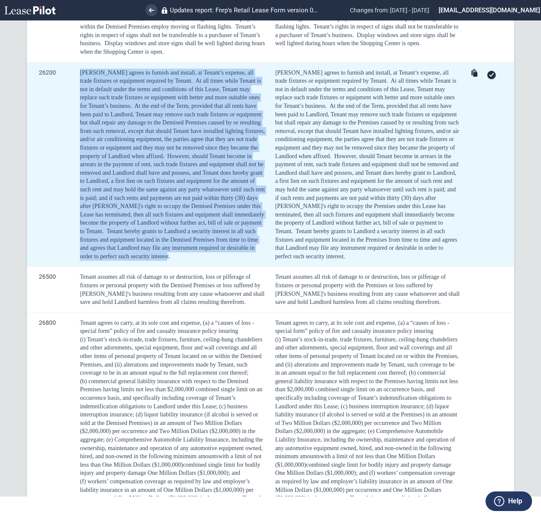
drag, startPoint x: 147, startPoint y: 266, endPoint x: 61, endPoint y: 84, distance: 202.1
click at [61, 84] on tr "26200 Tenant agrees to furnish and install, at Tenant’s expense, all trade fixt…" at bounding box center [270, 164] width 487 height 205
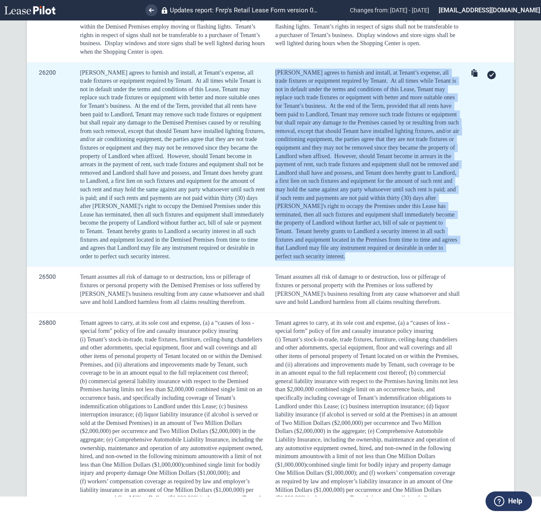
drag, startPoint x: 328, startPoint y: 269, endPoint x: 270, endPoint y: 84, distance: 193.6
click at [270, 84] on td "Tenant agrees to furnish and install, at Tenant’s expense, all trade fixtures o…" at bounding box center [366, 164] width 194 height 205
